Goal: Transaction & Acquisition: Purchase product/service

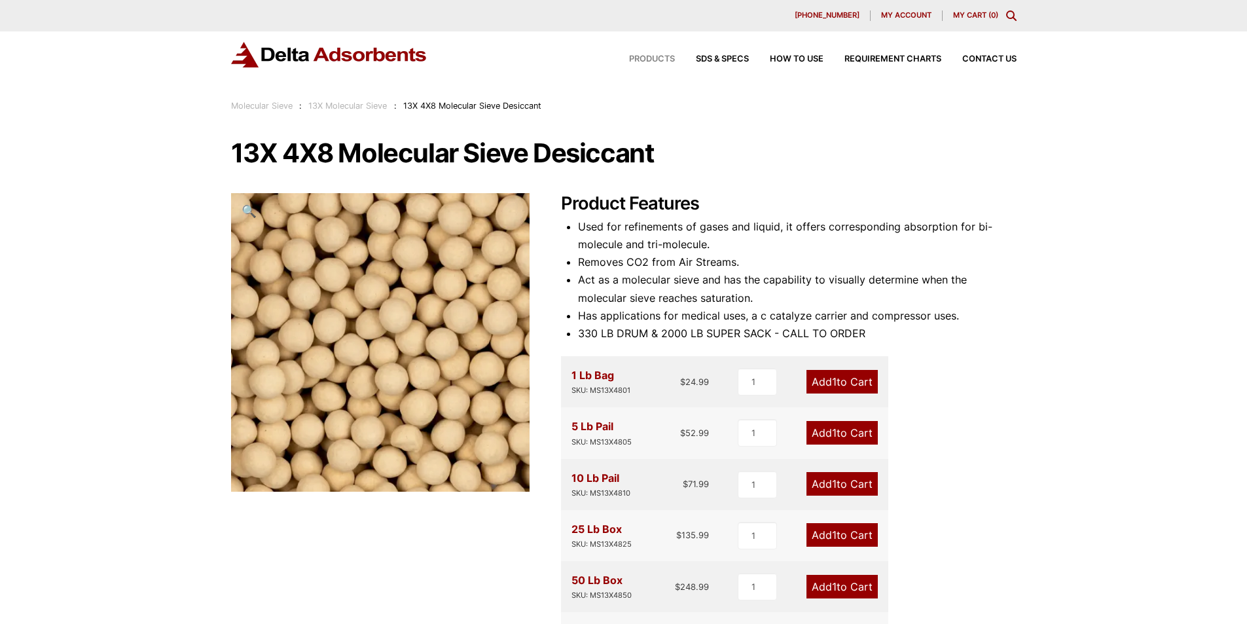
click at [642, 56] on span "Products" at bounding box center [652, 59] width 46 height 9
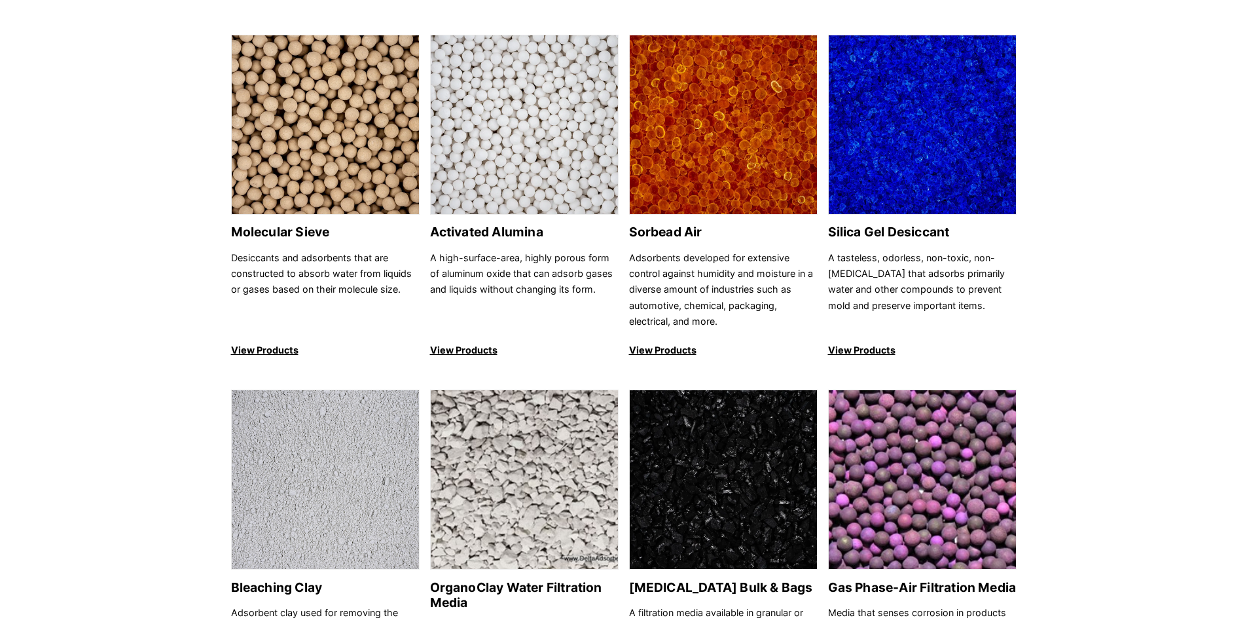
scroll to position [65, 0]
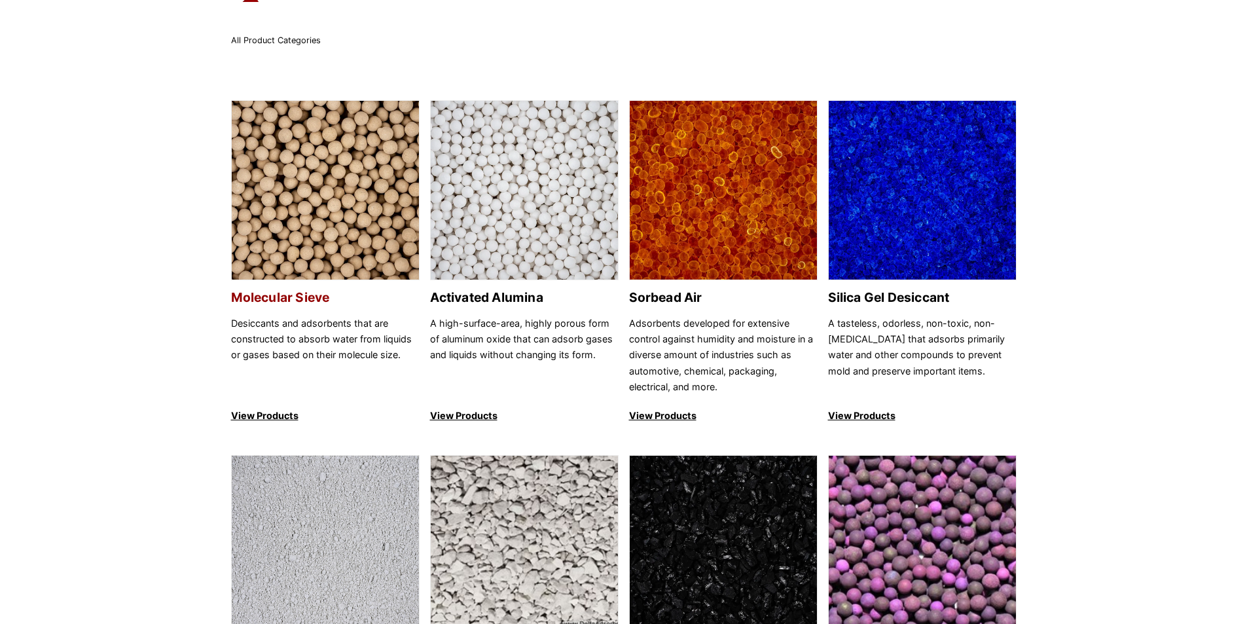
click at [294, 265] on img at bounding box center [325, 191] width 187 height 180
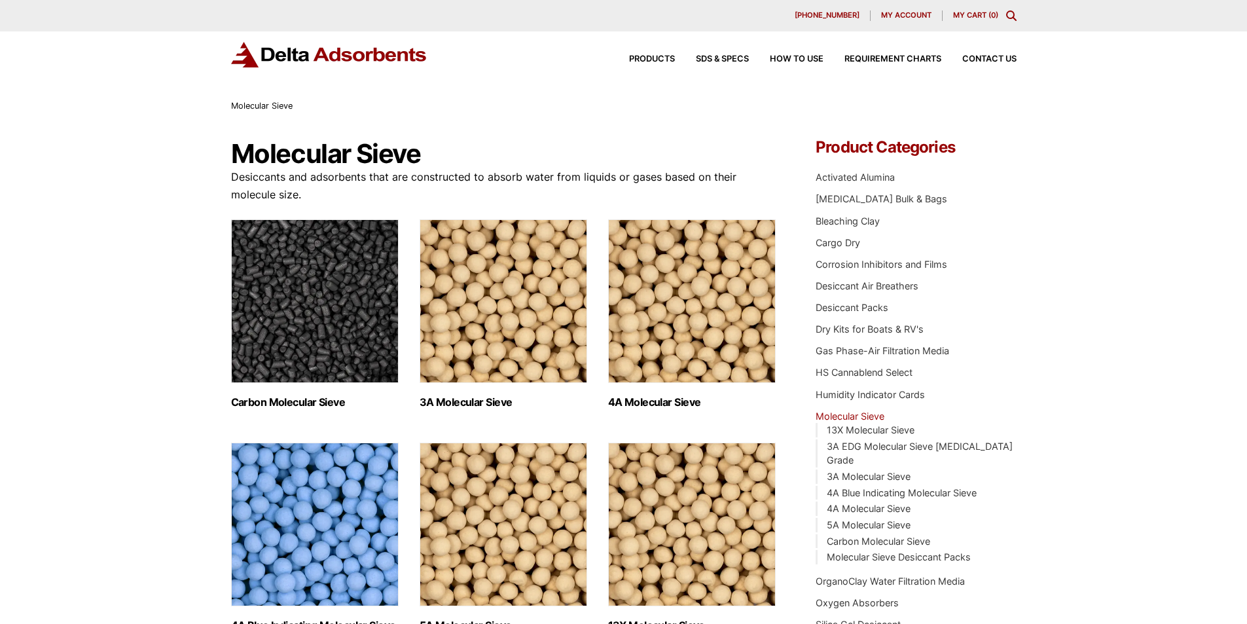
click at [509, 319] on img "Visit product category 3A Molecular Sieve" at bounding box center [504, 301] width 168 height 164
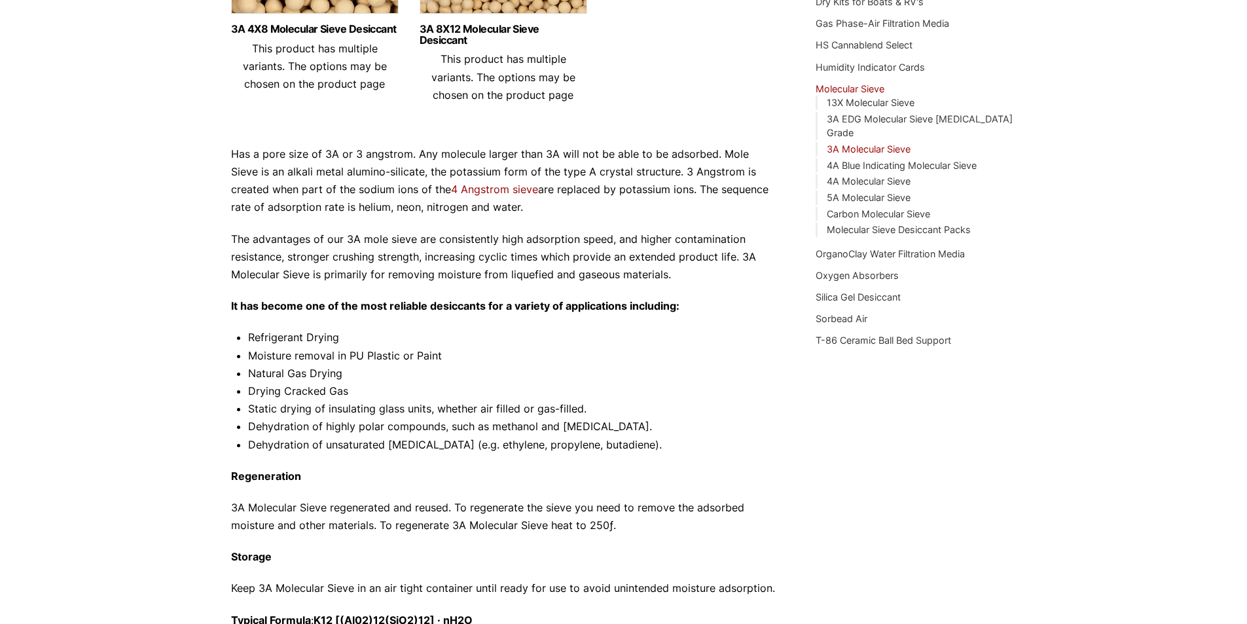
scroll to position [393, 0]
